Goal: Task Accomplishment & Management: Manage account settings

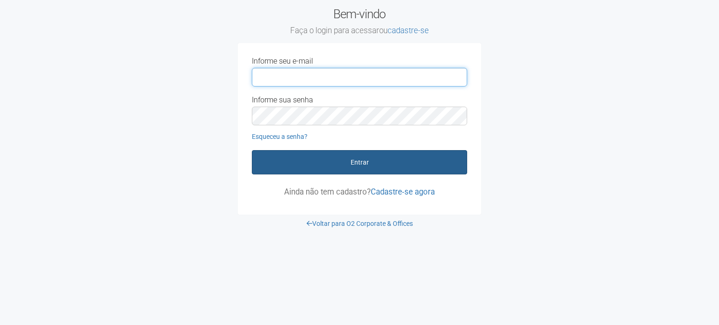
type input "**********"
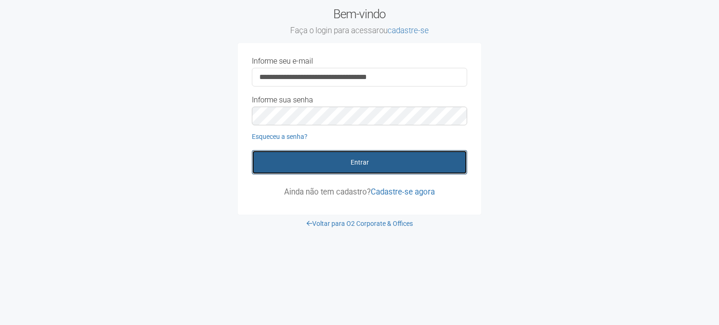
click at [342, 169] on button "Entrar" at bounding box center [359, 162] width 215 height 24
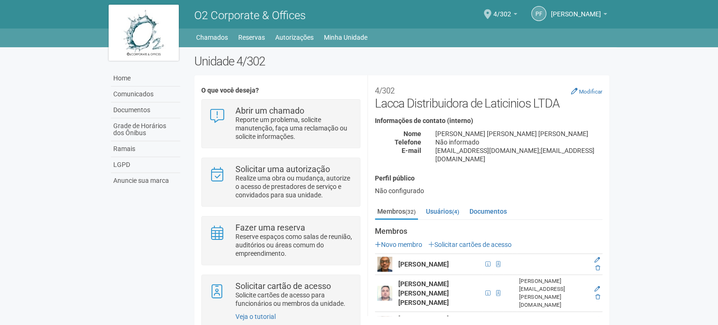
click at [642, 174] on body "Aguarde... O2 Corporate & Offices PF [PERSON_NAME] [PERSON_NAME] [EMAIL_ADDRESS…" at bounding box center [359, 162] width 718 height 325
